Goal: Task Accomplishment & Management: Manage account settings

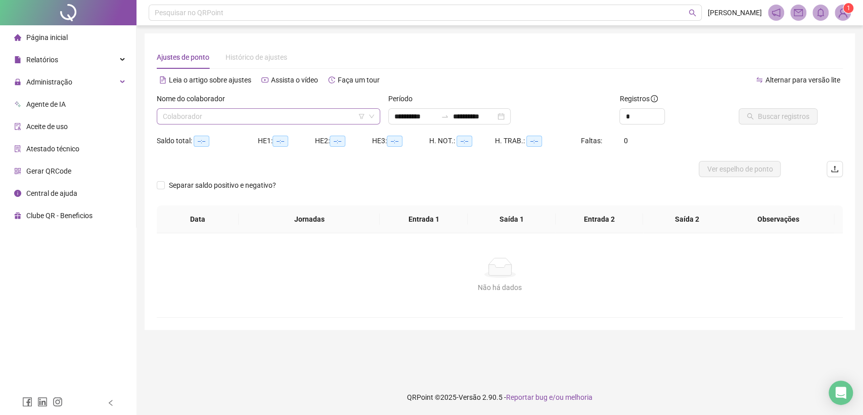
click at [308, 114] on input "search" at bounding box center [264, 116] width 202 height 15
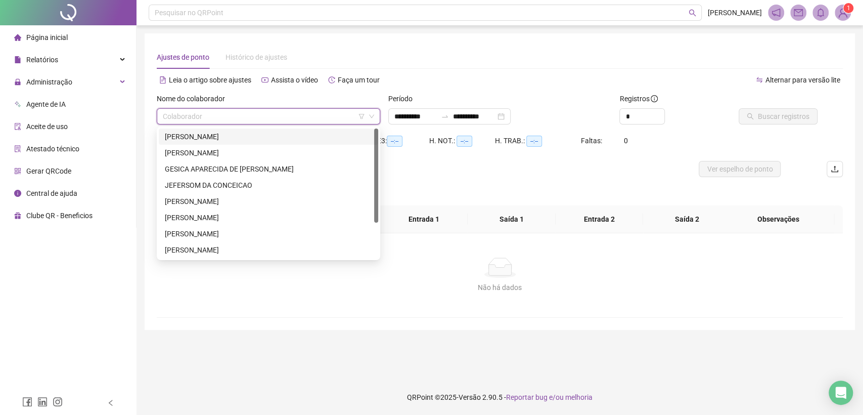
click at [209, 134] on div "[PERSON_NAME]" at bounding box center [268, 136] width 207 height 11
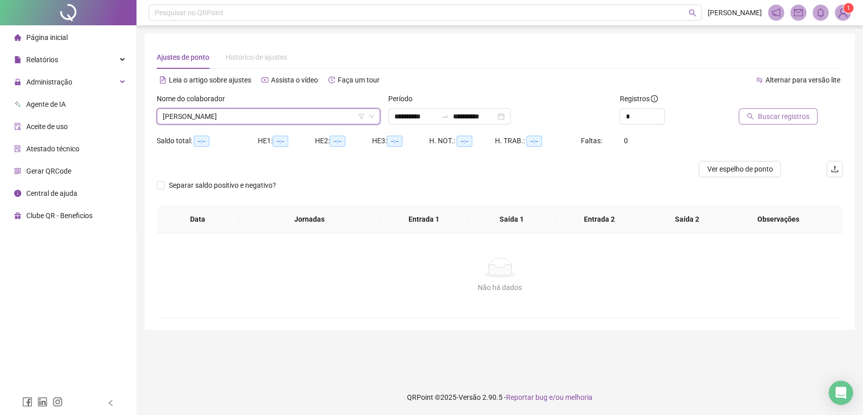
click at [793, 115] on span "Buscar registros" at bounding box center [784, 116] width 52 height 11
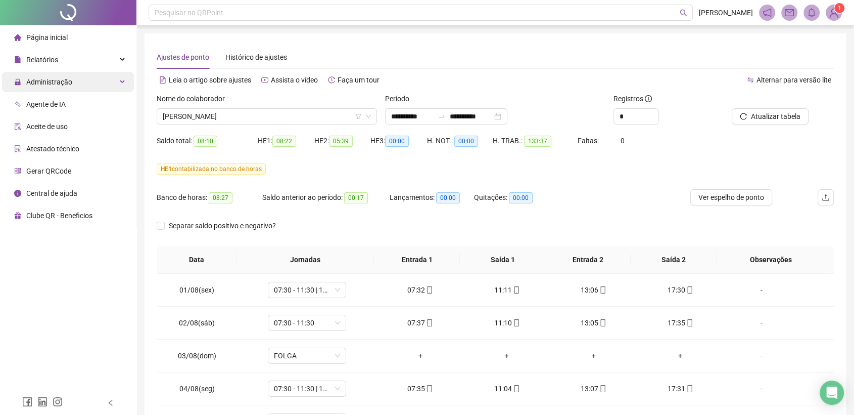
click at [61, 84] on span "Administração" at bounding box center [49, 82] width 46 height 8
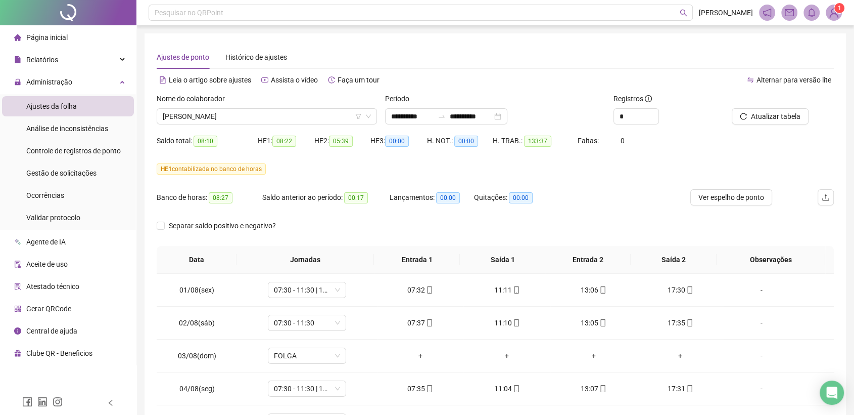
click at [611, 199] on div "Banco de horas: 08:27 Saldo anterior ao período: 00:17 Lançamentos: 00:00 Quita…" at bounding box center [411, 203] width 508 height 28
click at [422, 116] on input "**********" at bounding box center [412, 116] width 42 height 11
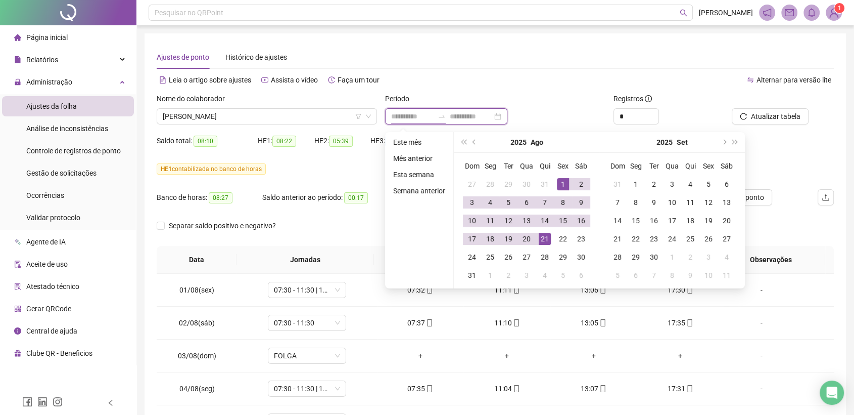
type input "**********"
click at [554, 108] on div "**********" at bounding box center [495, 116] width 220 height 16
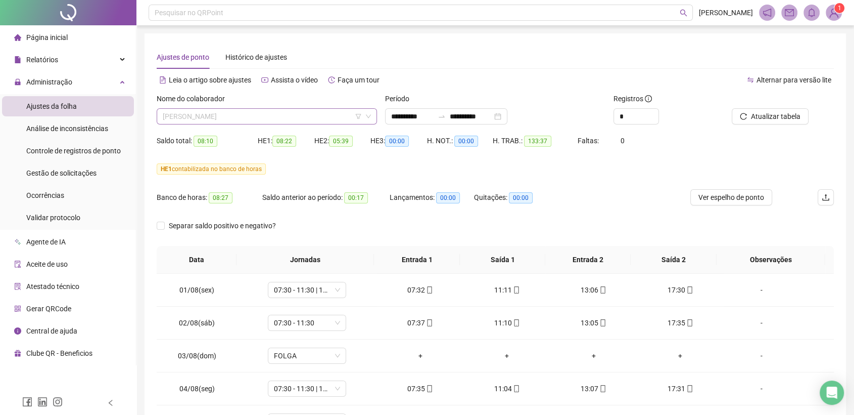
click at [299, 114] on span "[PERSON_NAME]" at bounding box center [267, 116] width 208 height 15
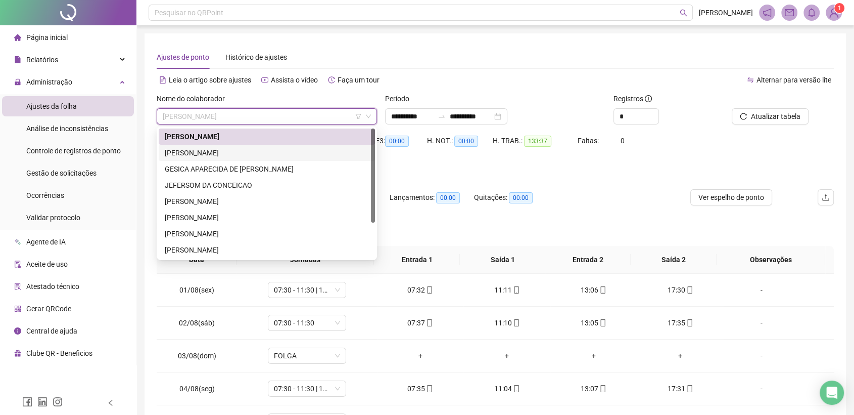
click at [238, 152] on div "[PERSON_NAME]" at bounding box center [267, 152] width 204 height 11
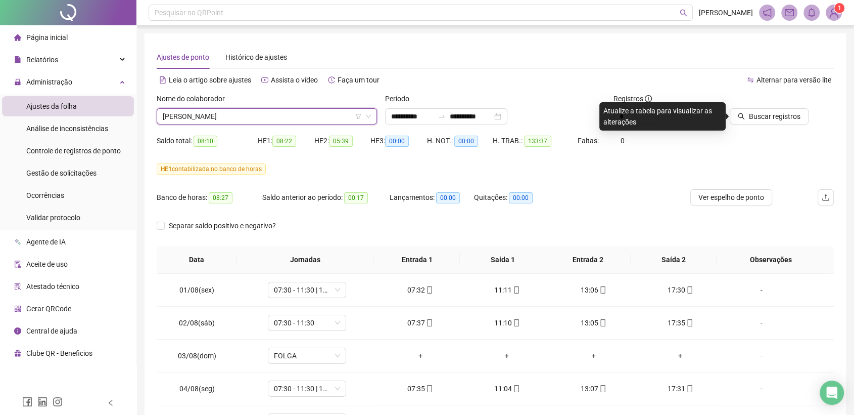
click at [765, 124] on div "Buscar registros" at bounding box center [781, 112] width 114 height 39
click at [765, 122] on button "Buscar registros" at bounding box center [769, 116] width 79 height 16
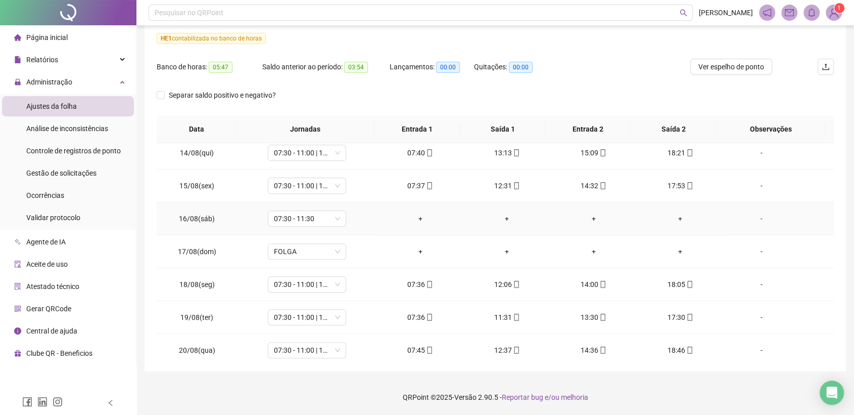
scroll to position [440, 0]
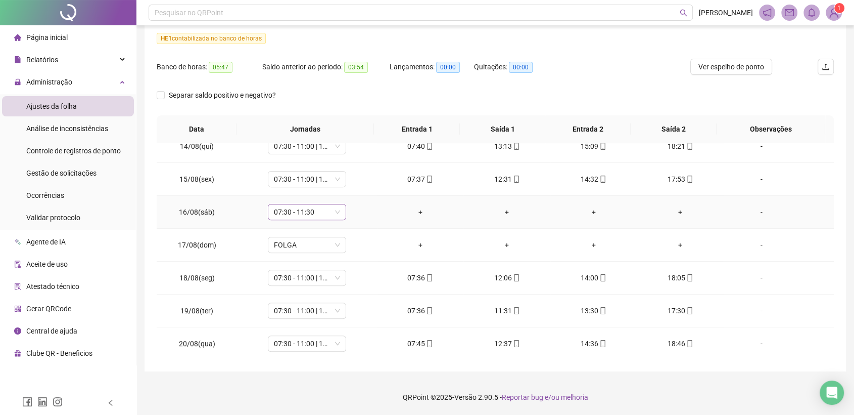
click at [338, 211] on span "07:30 - 11:30" at bounding box center [307, 211] width 66 height 15
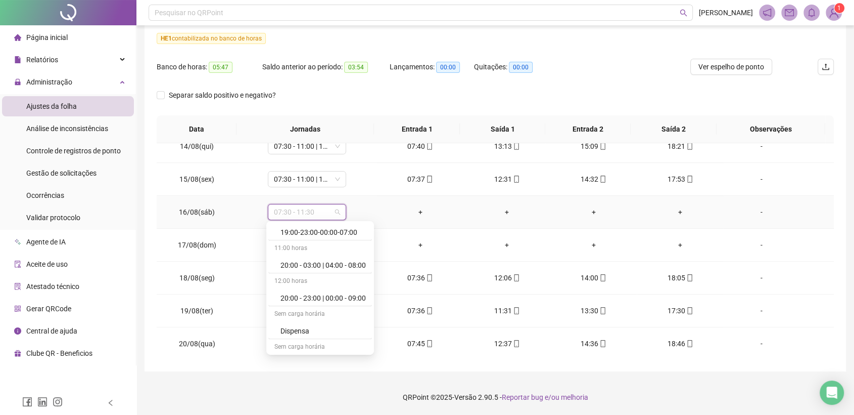
scroll to position [6004, 0]
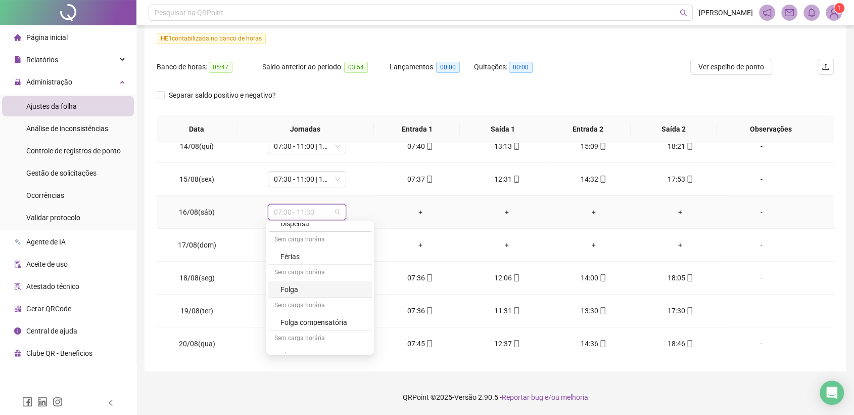
click at [292, 283] on div "Folga" at bounding box center [323, 288] width 85 height 11
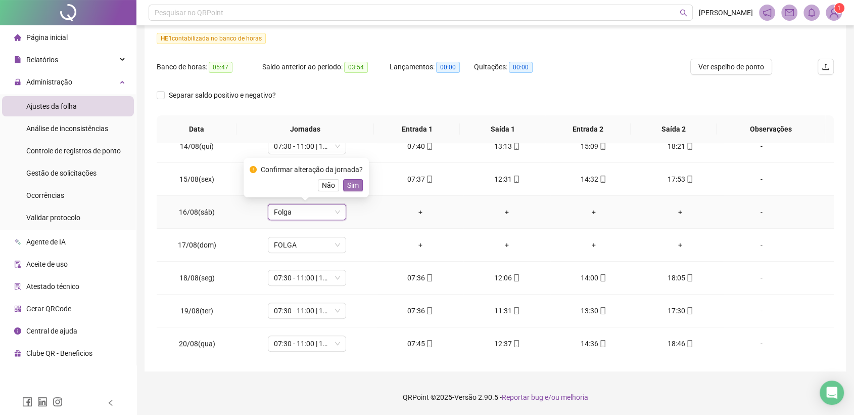
click at [352, 183] on span "Sim" at bounding box center [353, 184] width 12 height 11
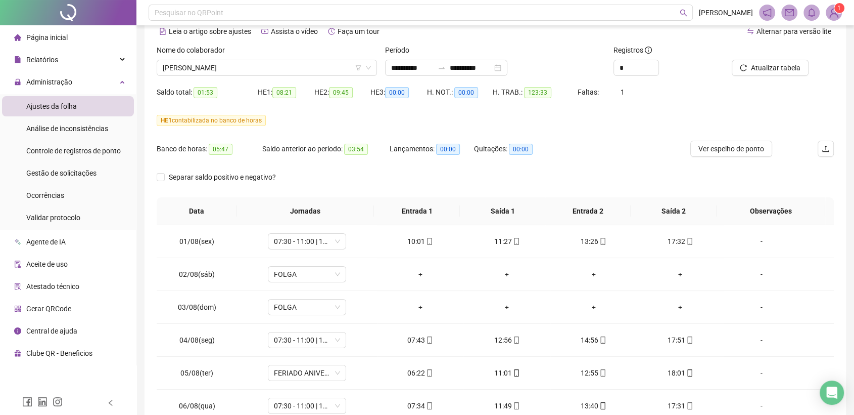
scroll to position [0, 0]
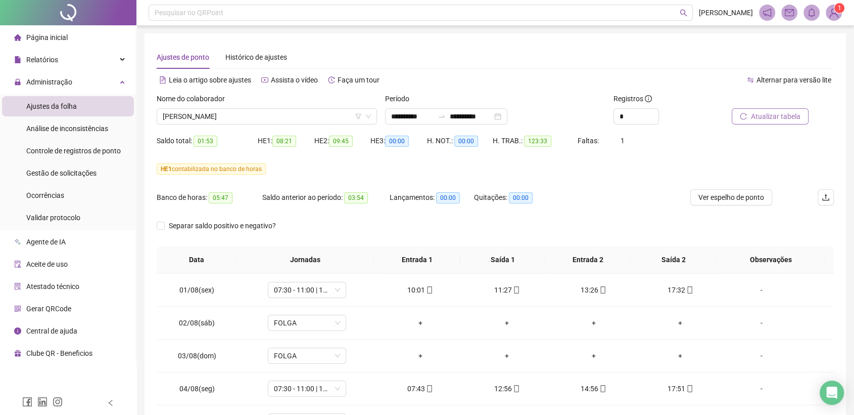
click at [782, 118] on span "Atualizar tabela" at bounding box center [776, 116] width 50 height 11
click at [370, 117] on icon "down" at bounding box center [368, 116] width 6 height 6
click at [295, 120] on span "[PERSON_NAME]" at bounding box center [267, 116] width 208 height 15
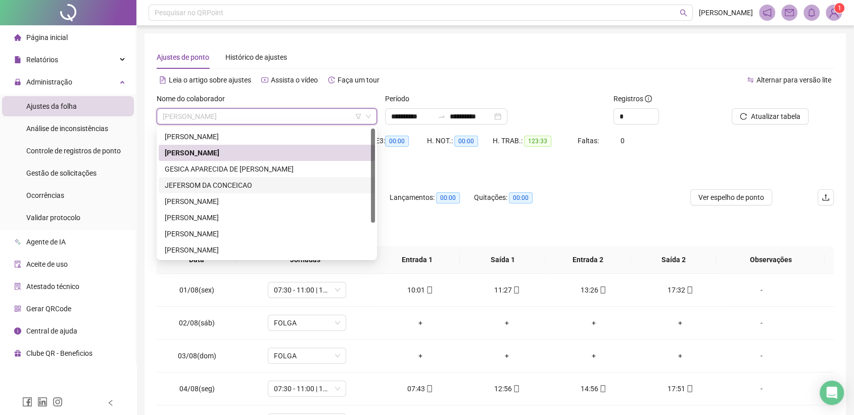
click at [210, 186] on div "JEFERSOM DA CONCEICAO" at bounding box center [267, 184] width 204 height 11
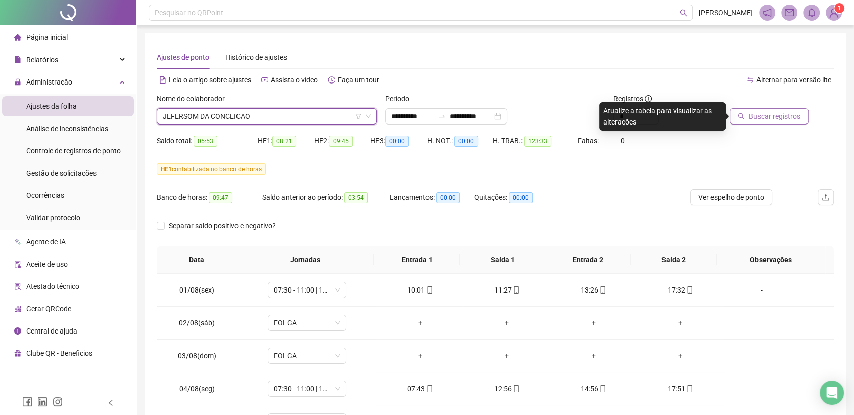
click at [773, 122] on button "Buscar registros" at bounding box center [769, 116] width 79 height 16
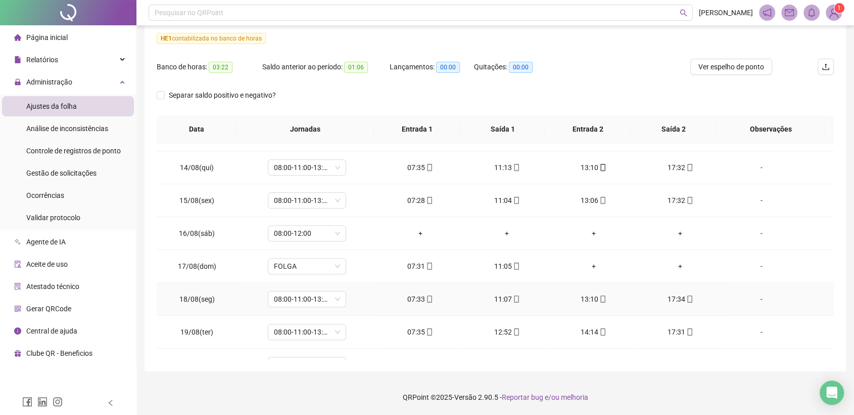
scroll to position [440, 0]
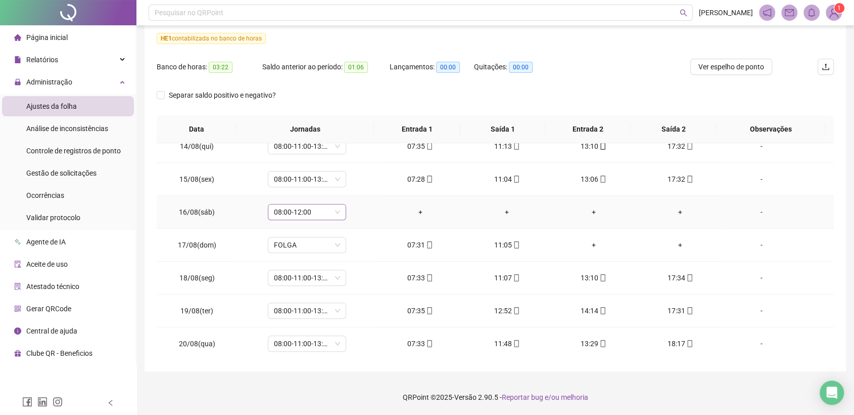
click at [337, 214] on span "08:00-12:00" at bounding box center [307, 211] width 66 height 15
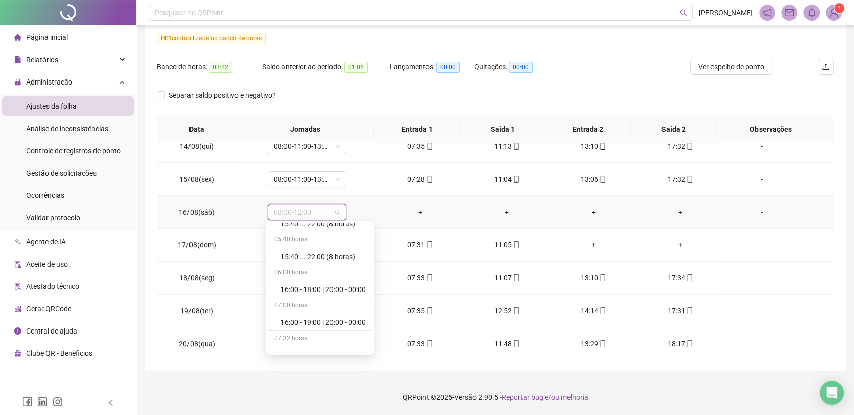
scroll to position [6004, 0]
click at [289, 283] on div "Folga" at bounding box center [323, 288] width 85 height 11
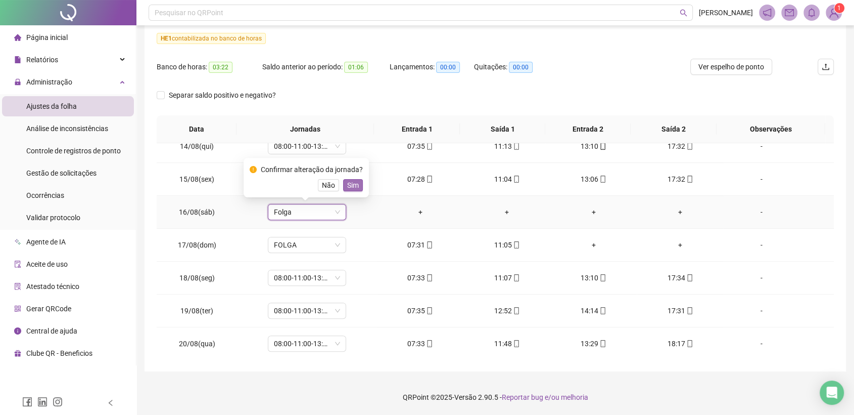
click at [347, 183] on span "Sim" at bounding box center [353, 184] width 12 height 11
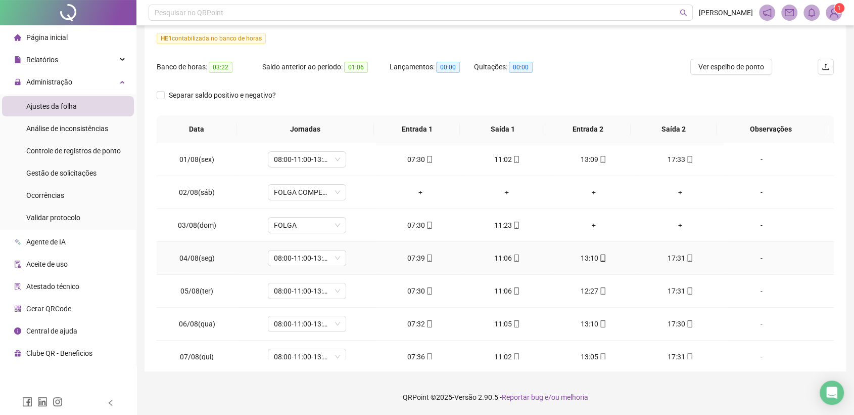
scroll to position [0, 0]
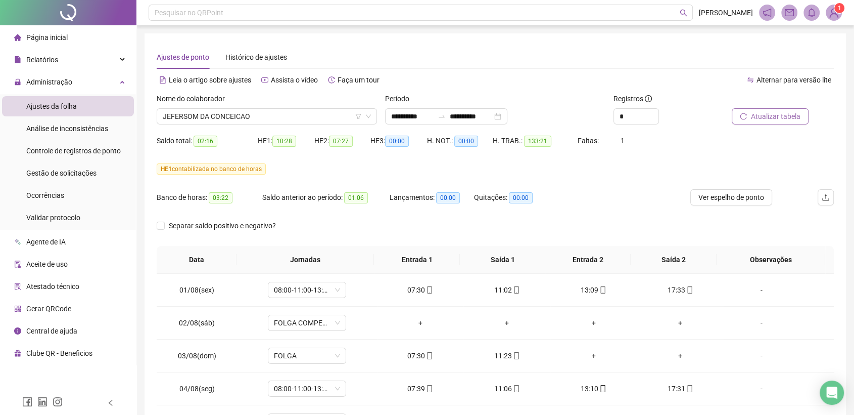
click at [775, 117] on span "Atualizar tabela" at bounding box center [776, 116] width 50 height 11
click at [369, 117] on icon "down" at bounding box center [368, 116] width 6 height 6
click at [296, 122] on span "JEFERSOM DA CONCEICAO" at bounding box center [267, 116] width 208 height 15
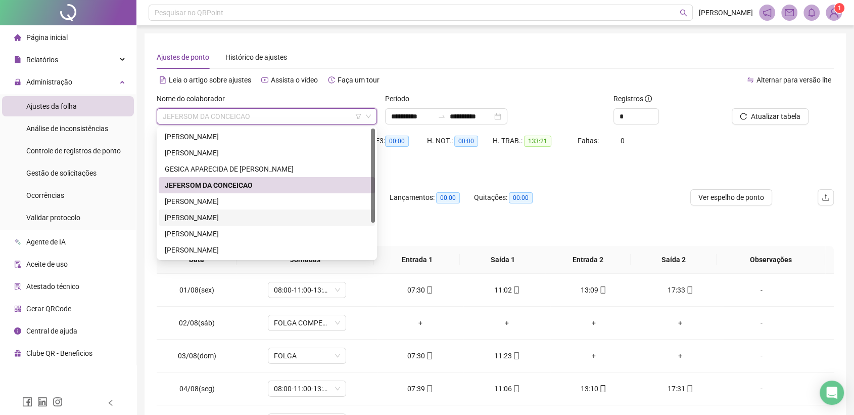
click at [215, 219] on div "[PERSON_NAME]" at bounding box center [267, 217] width 204 height 11
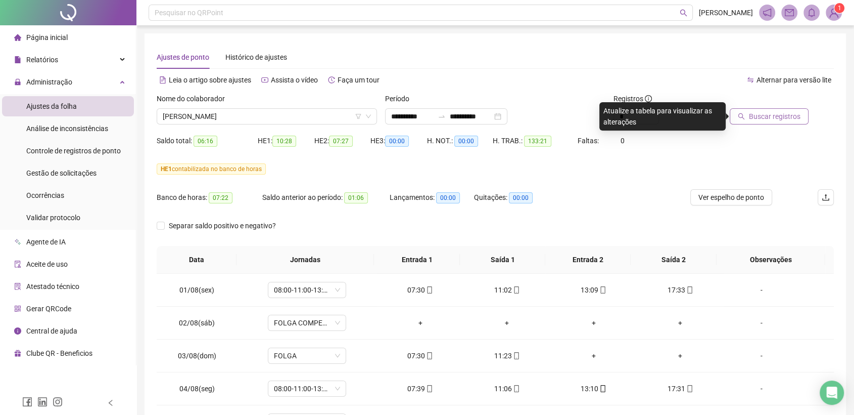
click at [776, 121] on span "Buscar registros" at bounding box center [775, 116] width 52 height 11
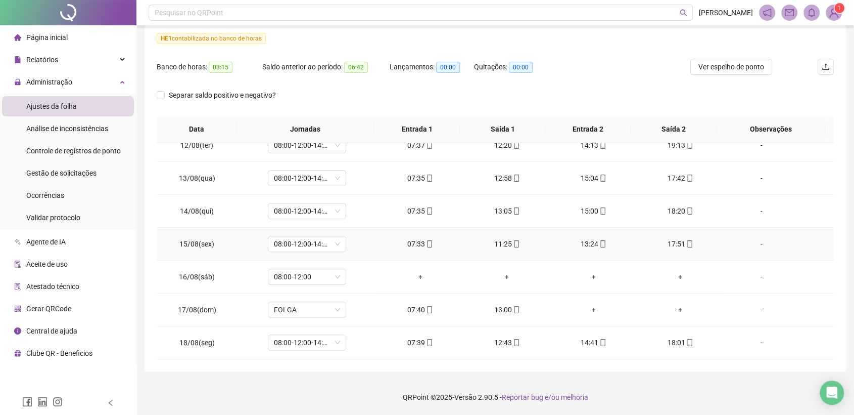
scroll to position [440, 0]
click at [340, 212] on div "08:00-12:00" at bounding box center [307, 212] width 78 height 16
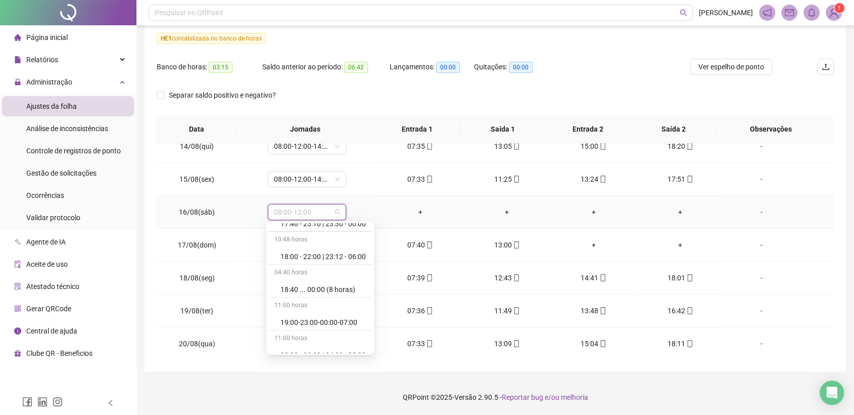
scroll to position [6004, 0]
click at [292, 283] on div "Folga" at bounding box center [323, 288] width 85 height 11
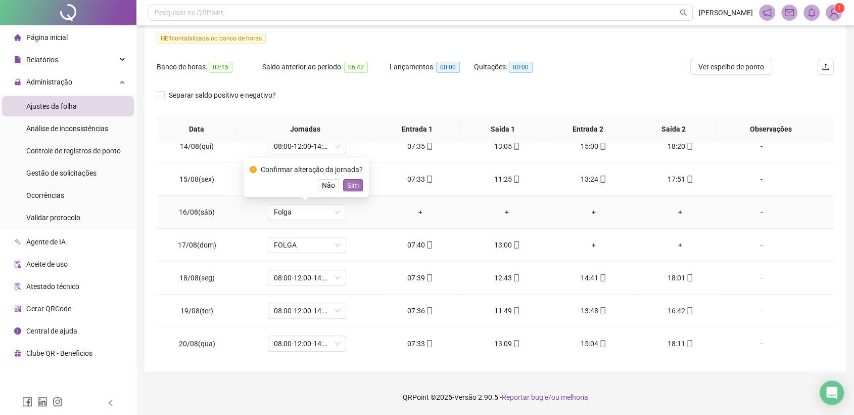
click at [350, 184] on span "Sim" at bounding box center [353, 184] width 12 height 11
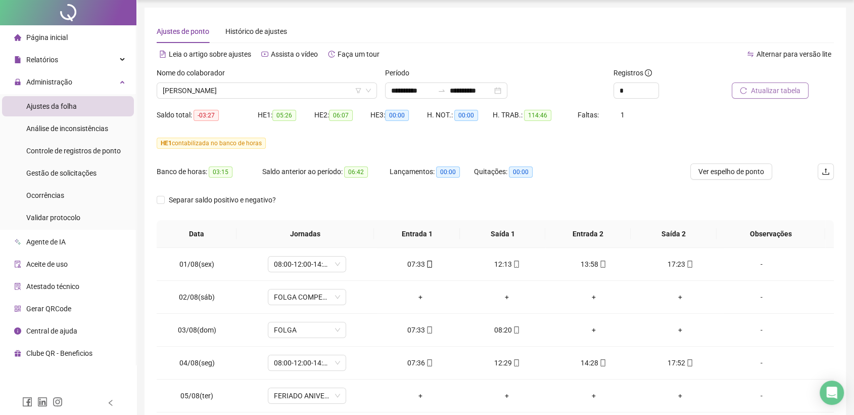
scroll to position [0, 0]
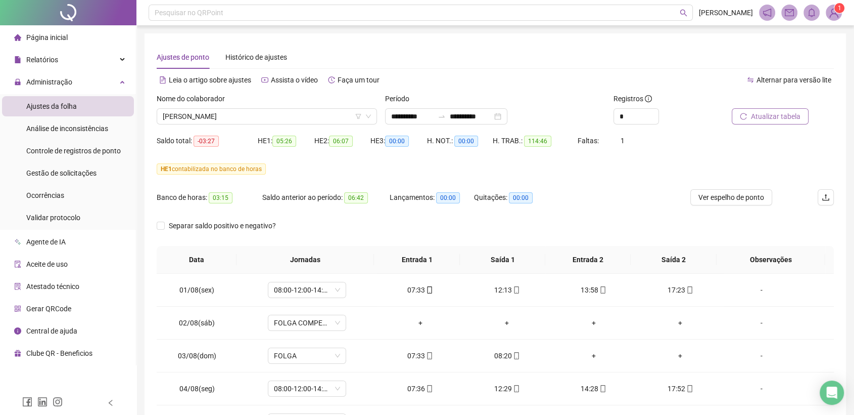
click at [777, 120] on span "Atualizar tabela" at bounding box center [776, 116] width 50 height 11
click at [370, 117] on icon "down" at bounding box center [368, 116] width 6 height 6
click at [329, 121] on span "[PERSON_NAME]" at bounding box center [267, 116] width 208 height 15
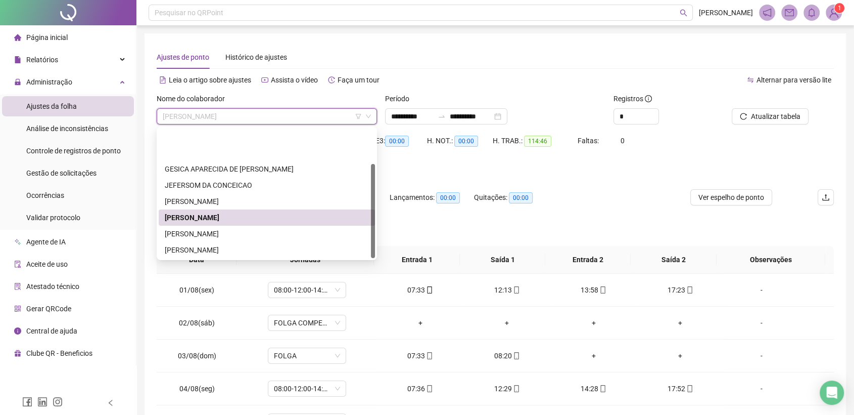
scroll to position [49, 0]
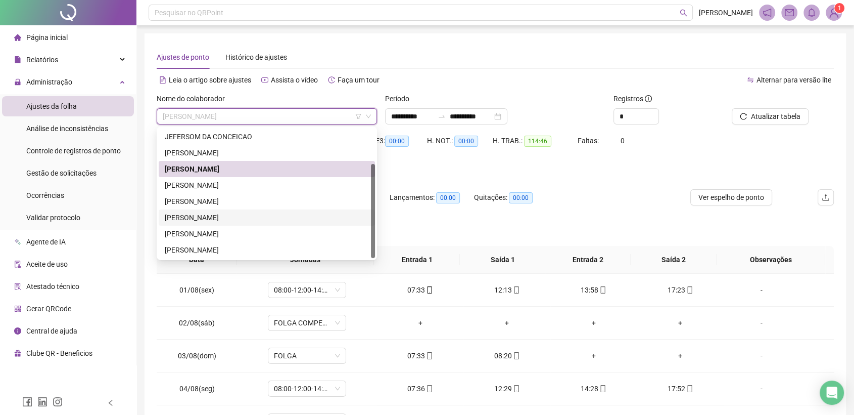
click at [213, 213] on div "[PERSON_NAME]" at bounding box center [267, 217] width 204 height 11
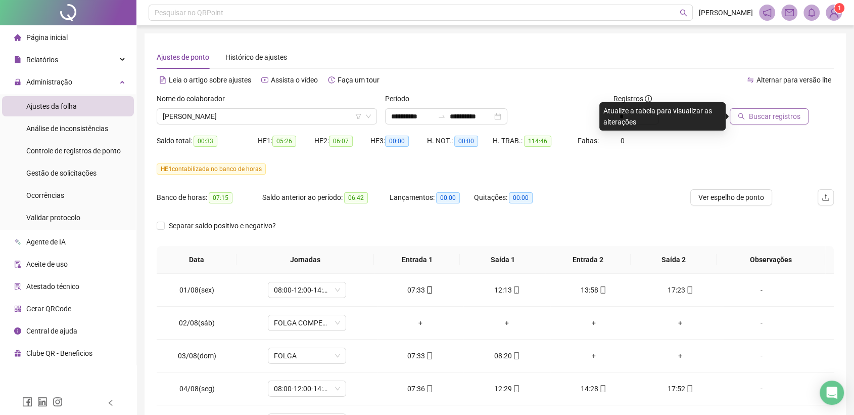
click at [795, 118] on span "Buscar registros" at bounding box center [775, 116] width 52 height 11
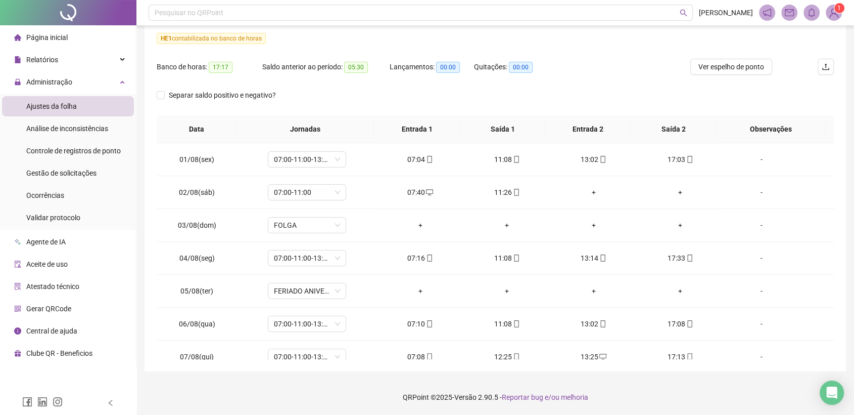
scroll to position [0, 0]
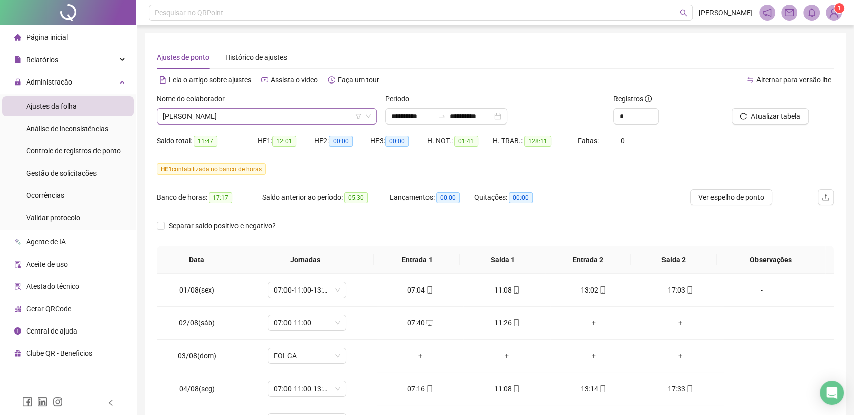
click at [278, 114] on span "[PERSON_NAME]" at bounding box center [267, 116] width 208 height 15
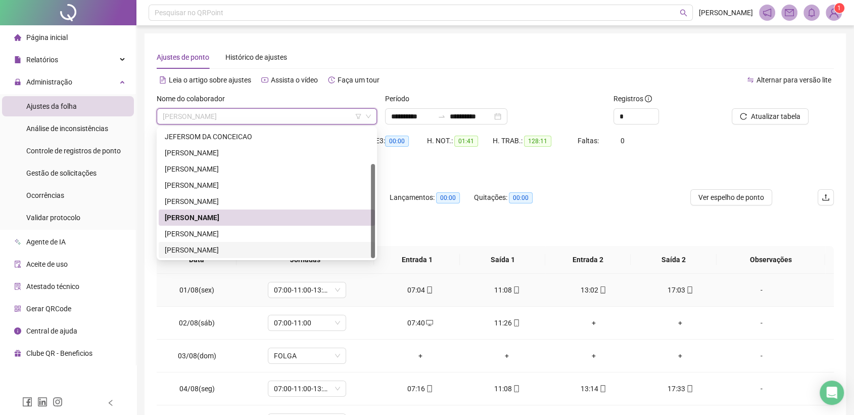
scroll to position [112, 0]
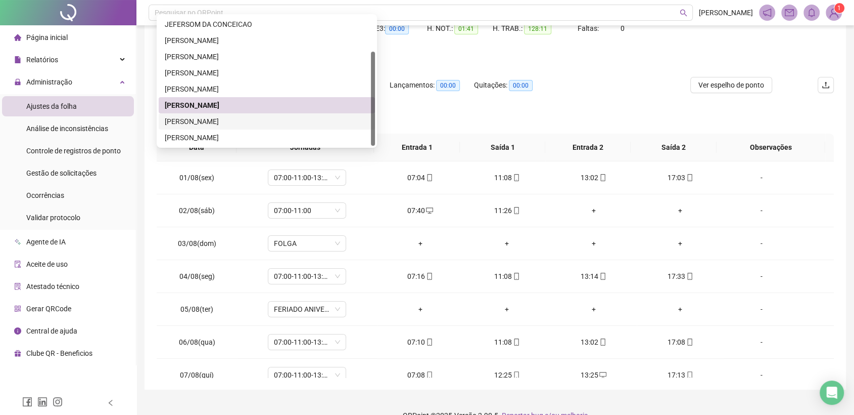
click at [235, 120] on div "[PERSON_NAME]" at bounding box center [267, 121] width 204 height 11
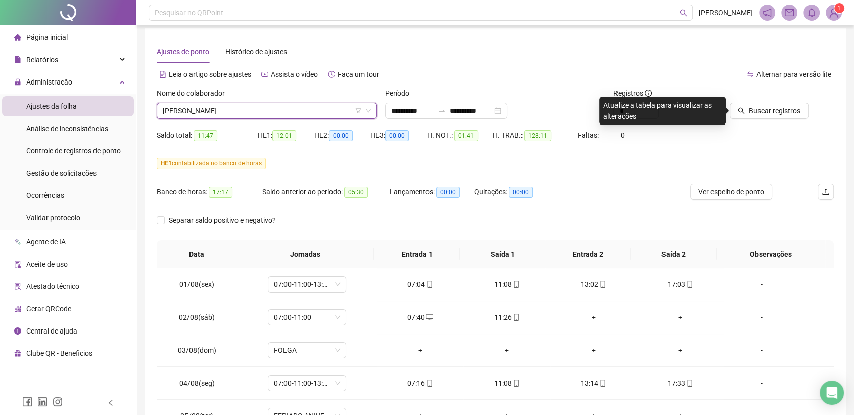
scroll to position [0, 0]
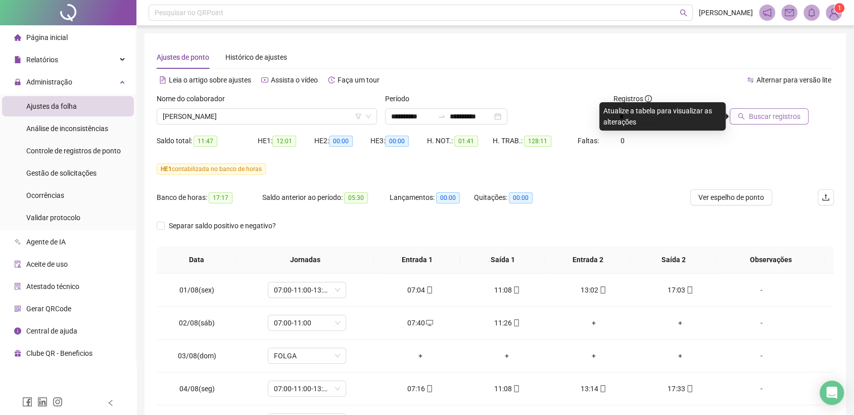
click at [768, 114] on span "Buscar registros" at bounding box center [775, 116] width 52 height 11
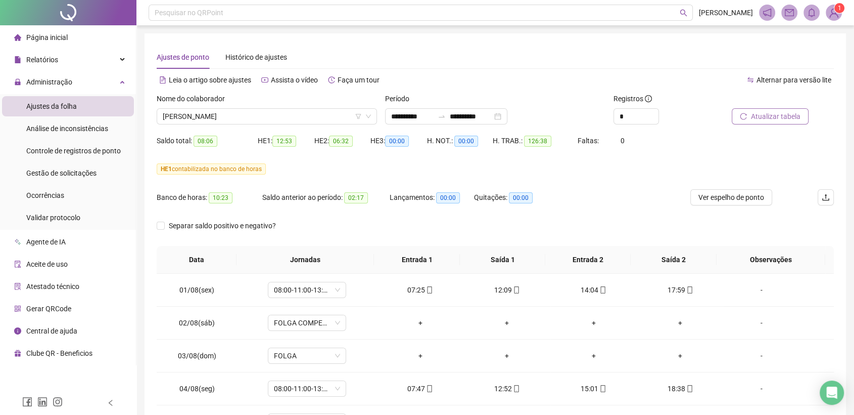
click at [768, 118] on span "Atualizar tabela" at bounding box center [776, 116] width 50 height 11
